Goal: Information Seeking & Learning: Learn about a topic

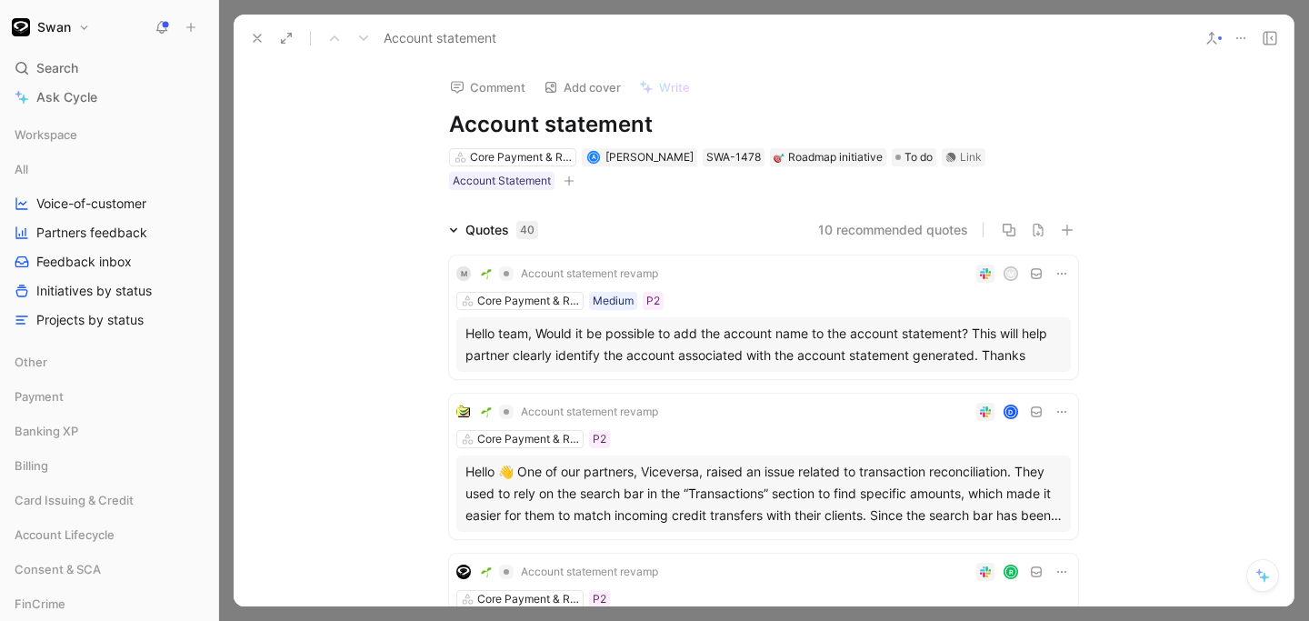
click at [552, 275] on span "Account statement revamp" at bounding box center [589, 273] width 137 height 15
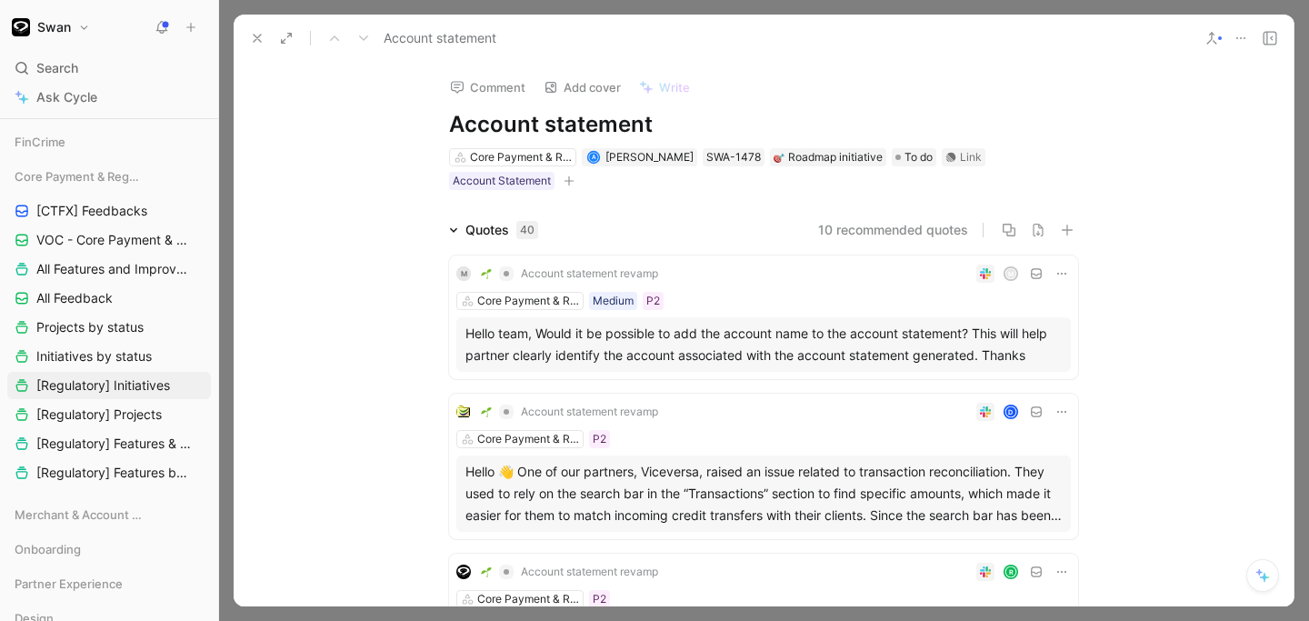
scroll to position [489, 0]
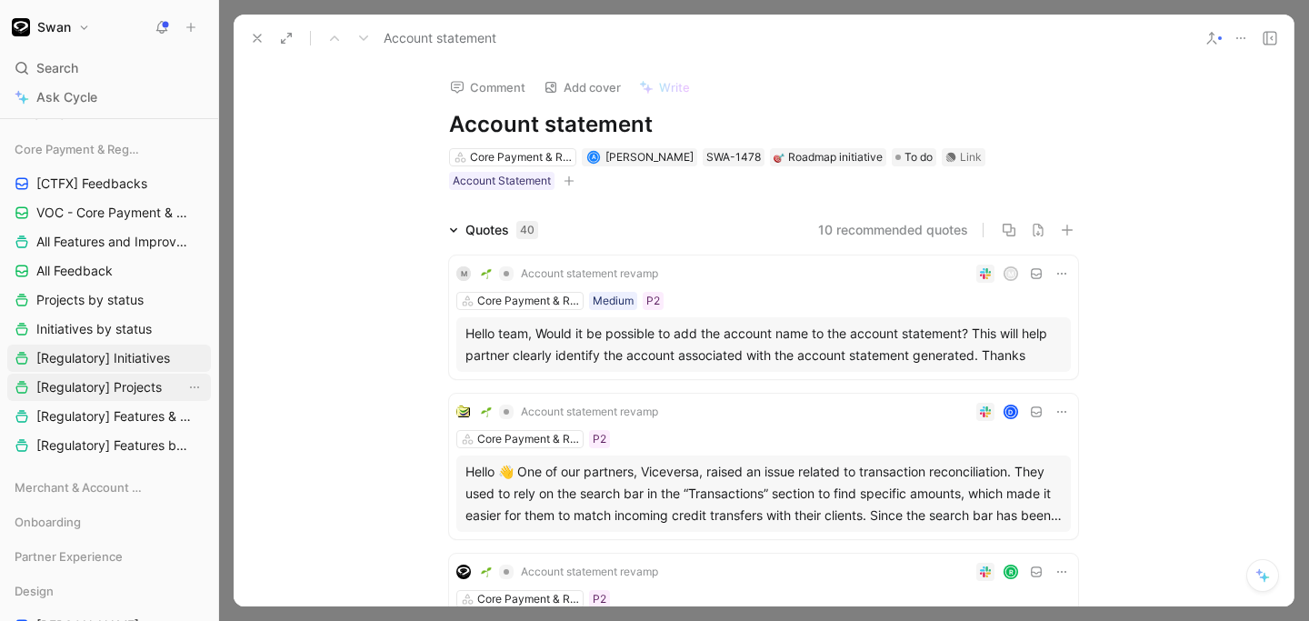
click at [85, 384] on span "[Regulatory] Projects" at bounding box center [98, 387] width 125 height 18
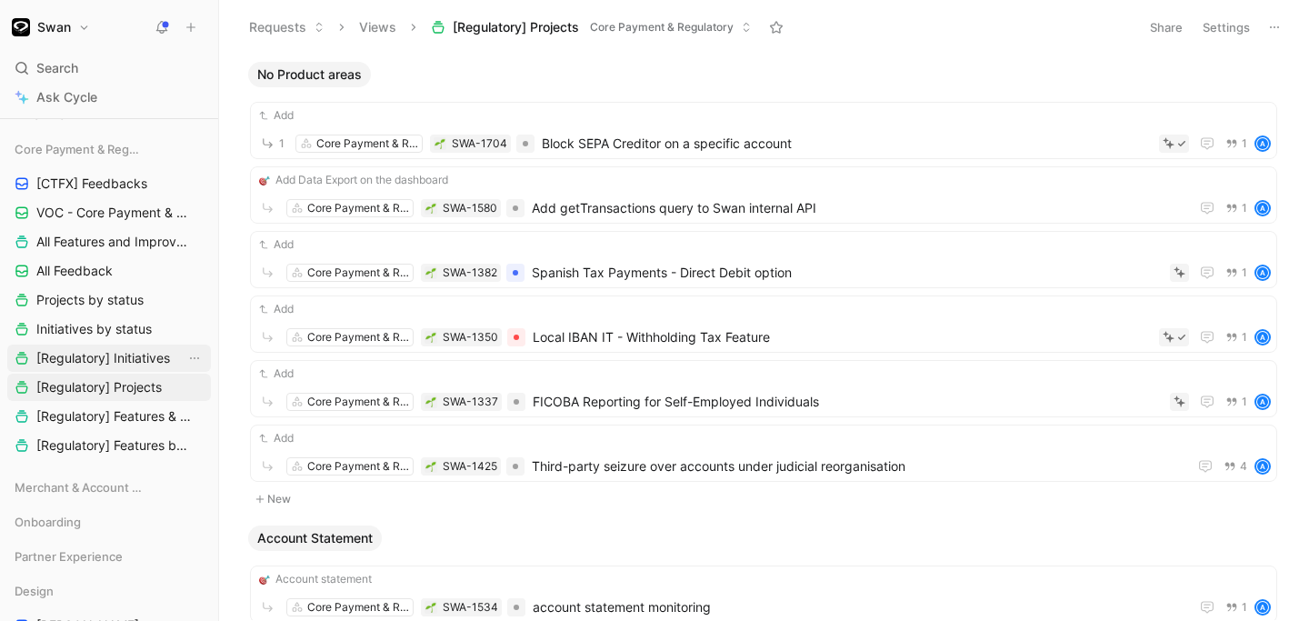
click at [76, 361] on span "[Regulatory] Initiatives" at bounding box center [103, 358] width 134 height 18
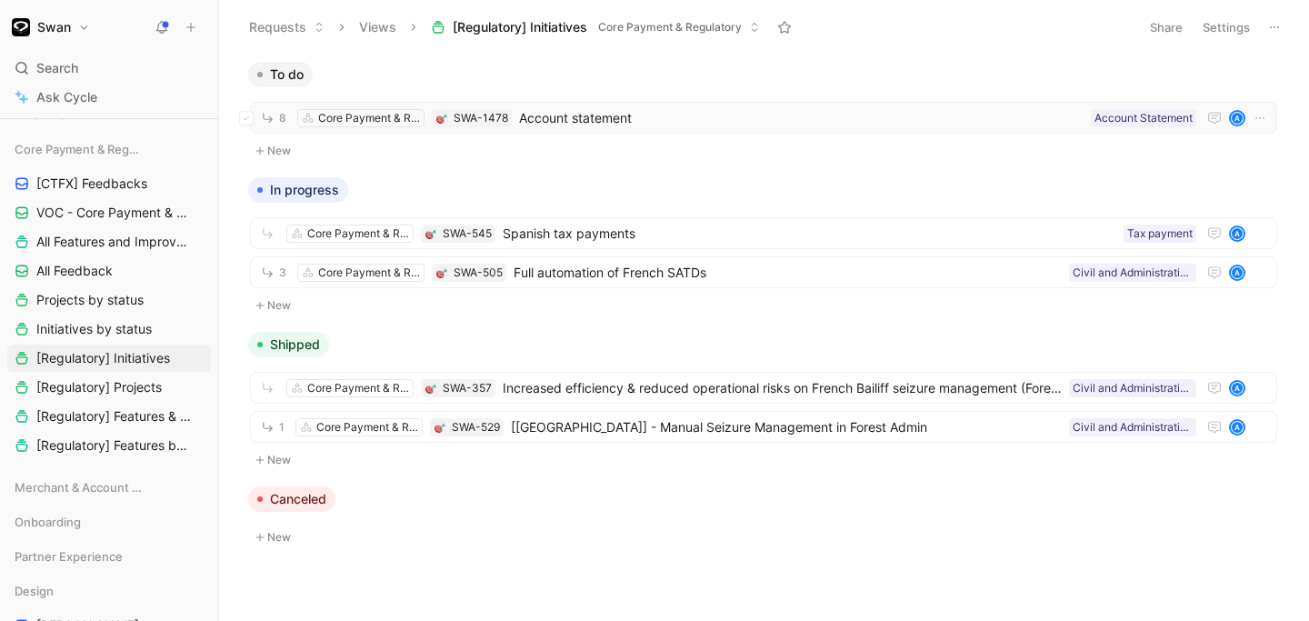
click at [605, 124] on span "Account statement" at bounding box center [801, 118] width 565 height 22
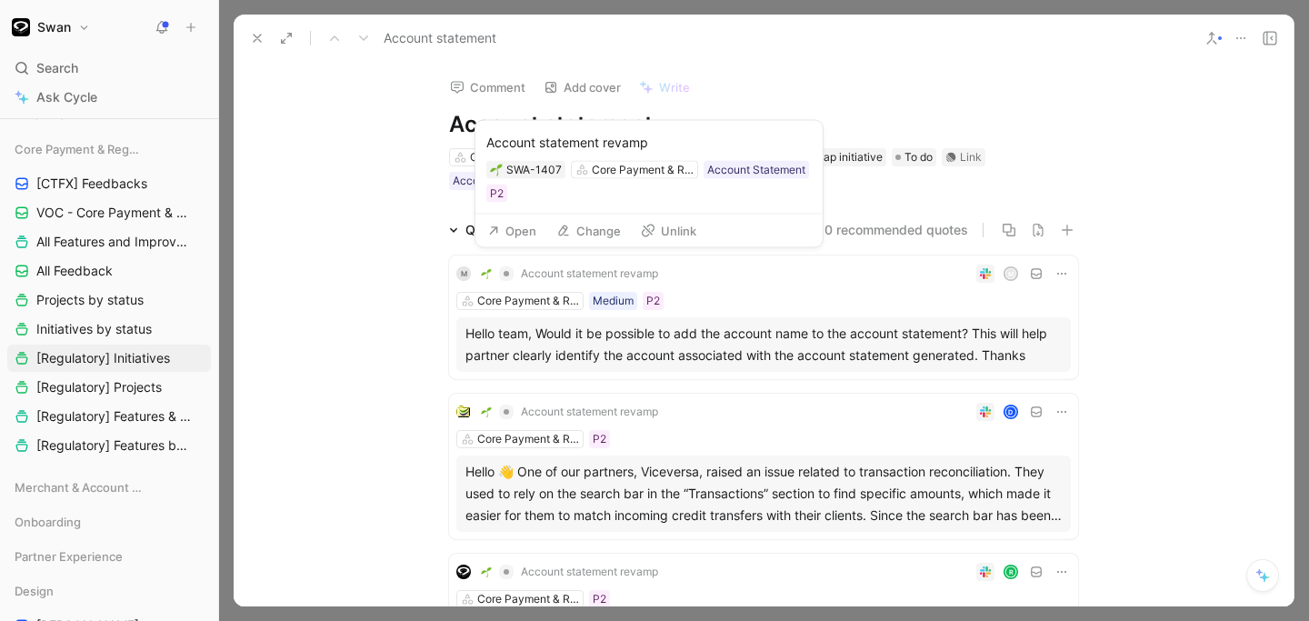
click at [515, 224] on button "Open" at bounding box center [511, 230] width 65 height 25
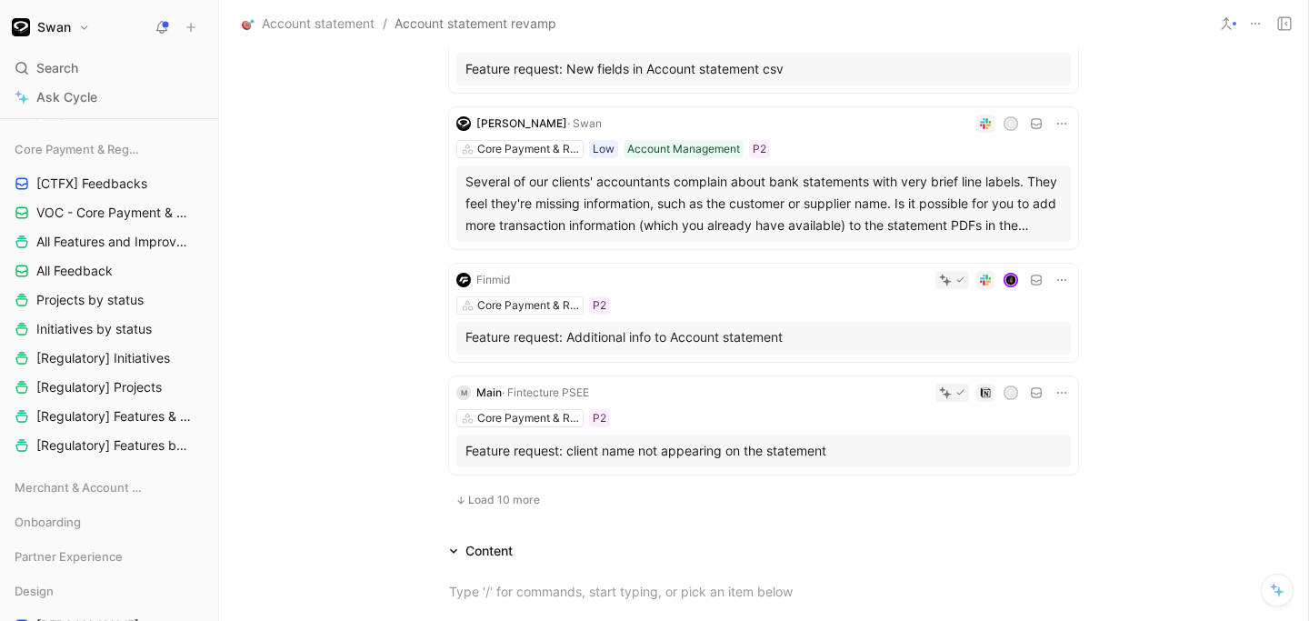
scroll to position [1106, 0]
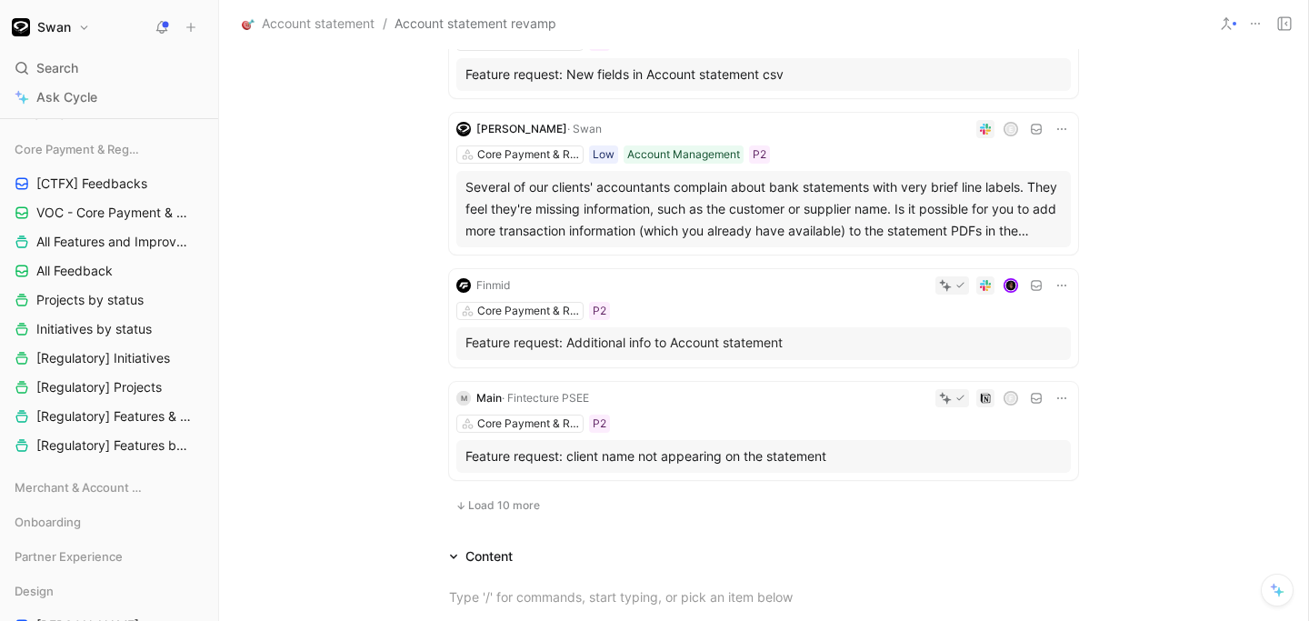
click at [579, 222] on div "Several of our clients' accountants complain about bank statements with very br…" at bounding box center [763, 208] width 596 height 65
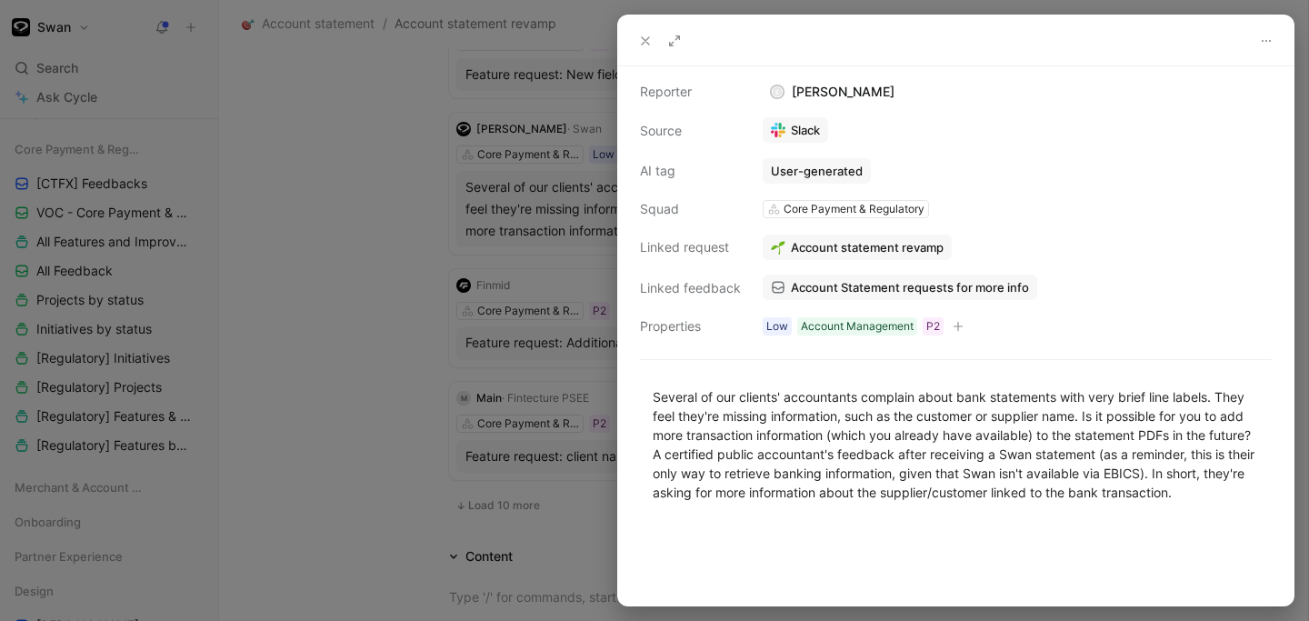
scroll to position [111, 0]
click at [350, 516] on div at bounding box center [654, 310] width 1309 height 621
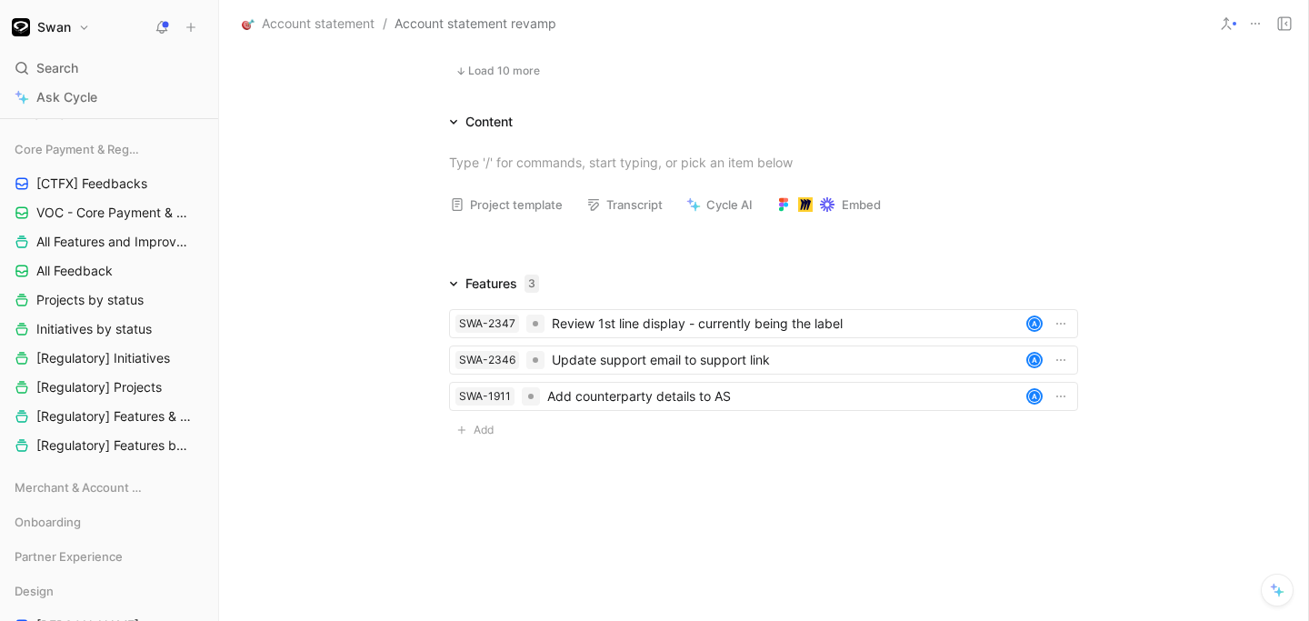
scroll to position [1542, 0]
